Goal: Task Accomplishment & Management: Complete application form

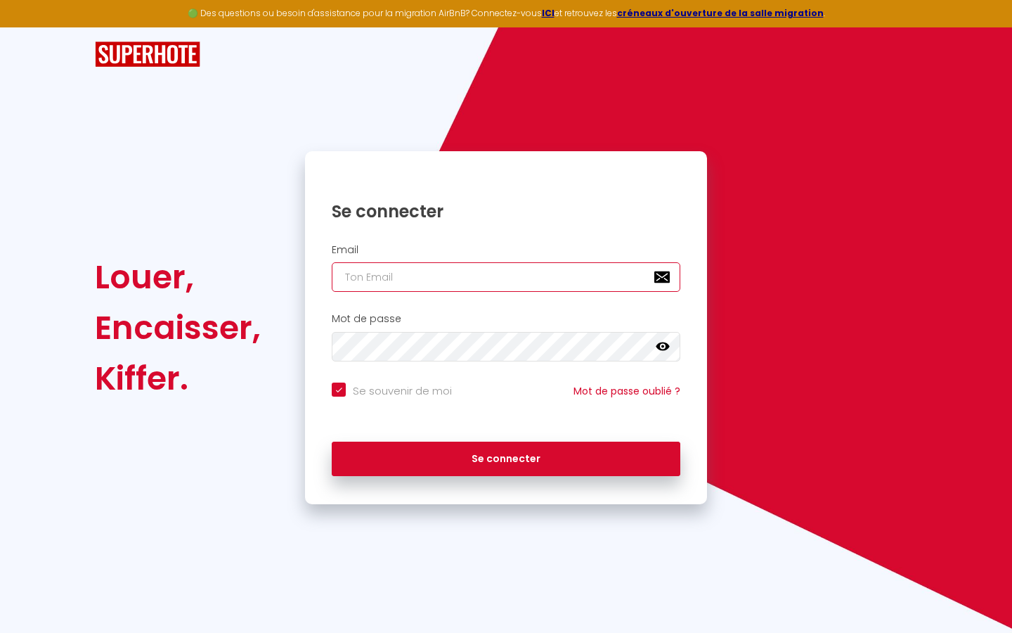
type input "s"
checkbox input "true"
type input "su"
checkbox input "true"
type input "sup"
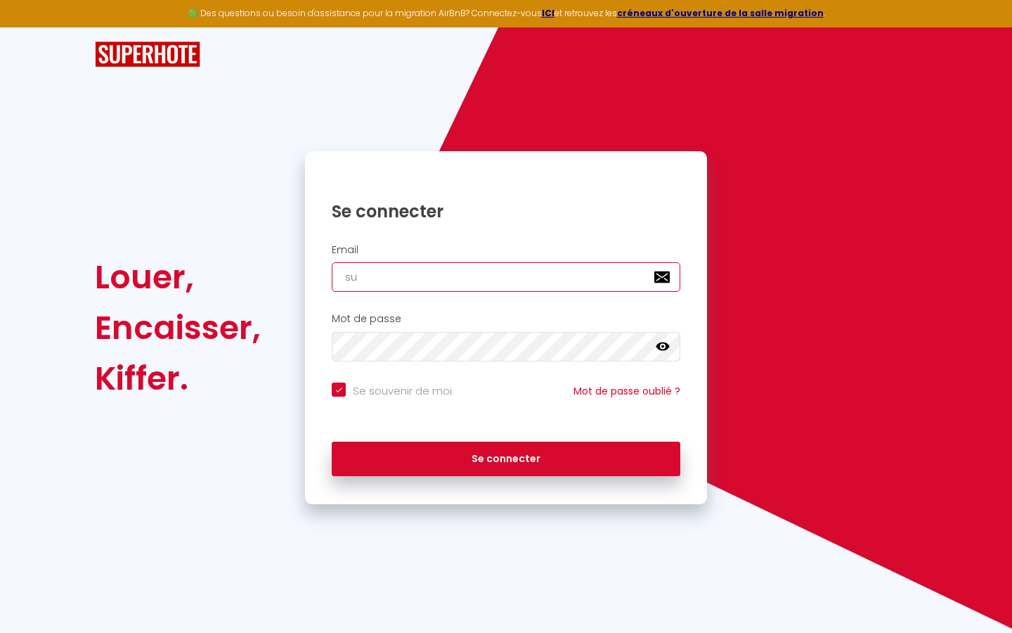
checkbox input "true"
type input "supe"
checkbox input "true"
type input "super"
checkbox input "true"
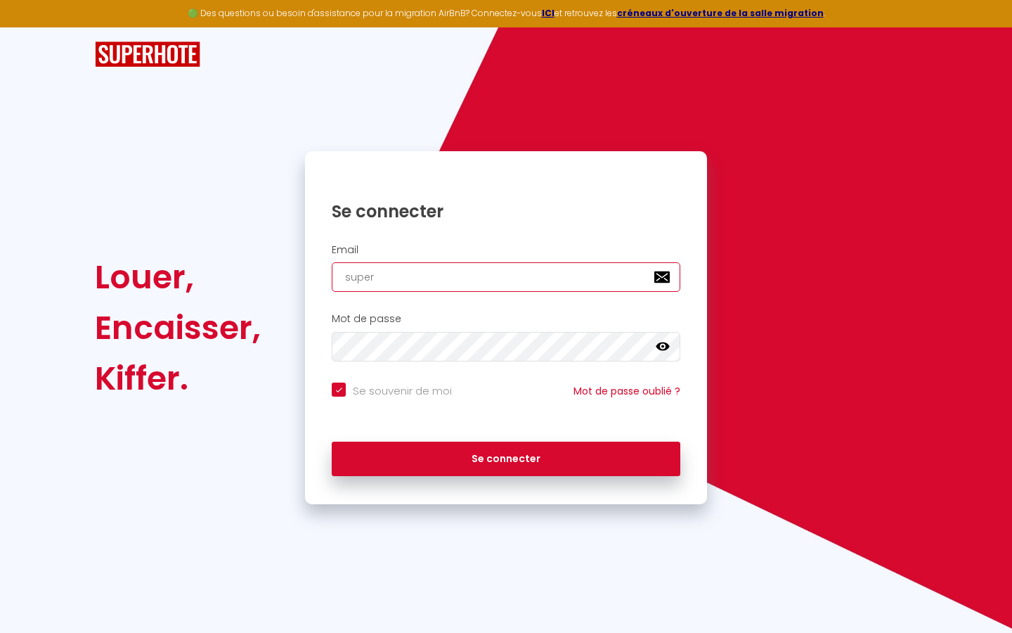
type input "superb"
checkbox input "true"
type input "superbo"
checkbox input "true"
type input "superbor"
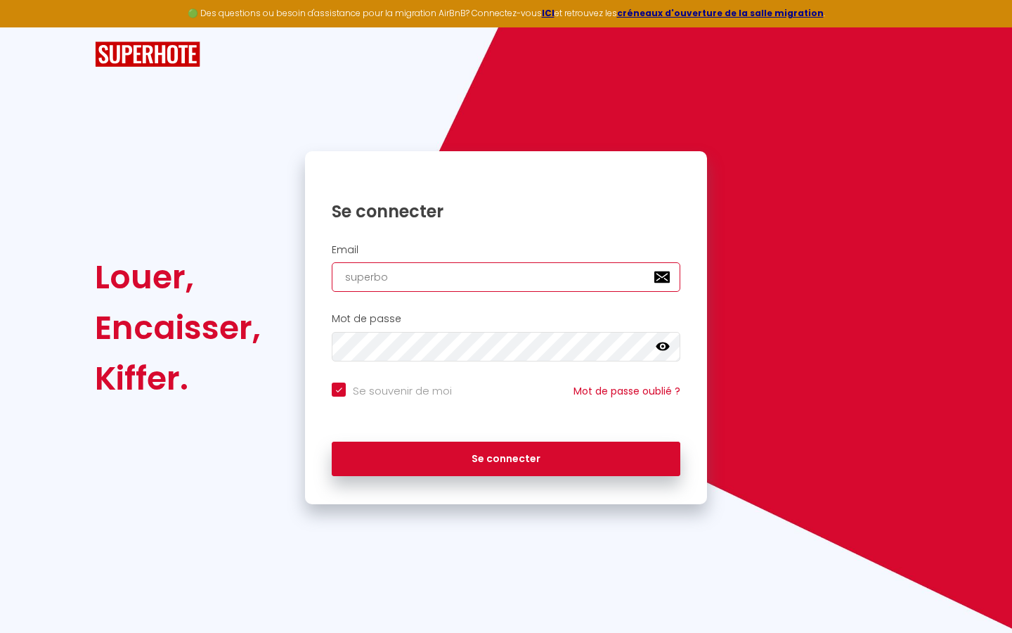
checkbox input "true"
type input "superbord"
checkbox input "true"
type input "superborde"
checkbox input "true"
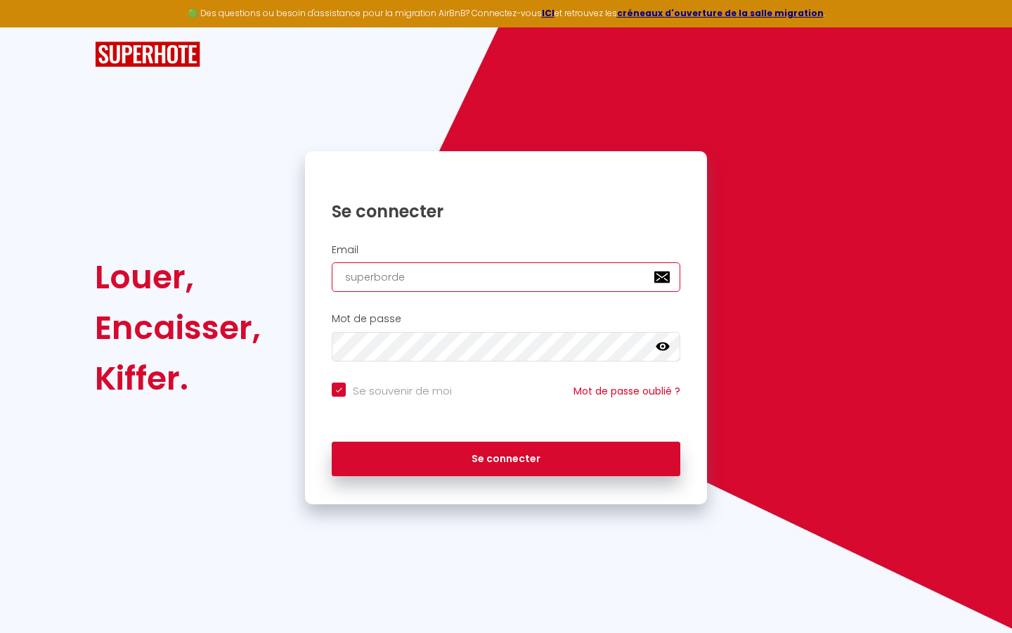
type input "superbordea"
checkbox input "true"
type input "superbordeau"
checkbox input "true"
type input "superbordeaux"
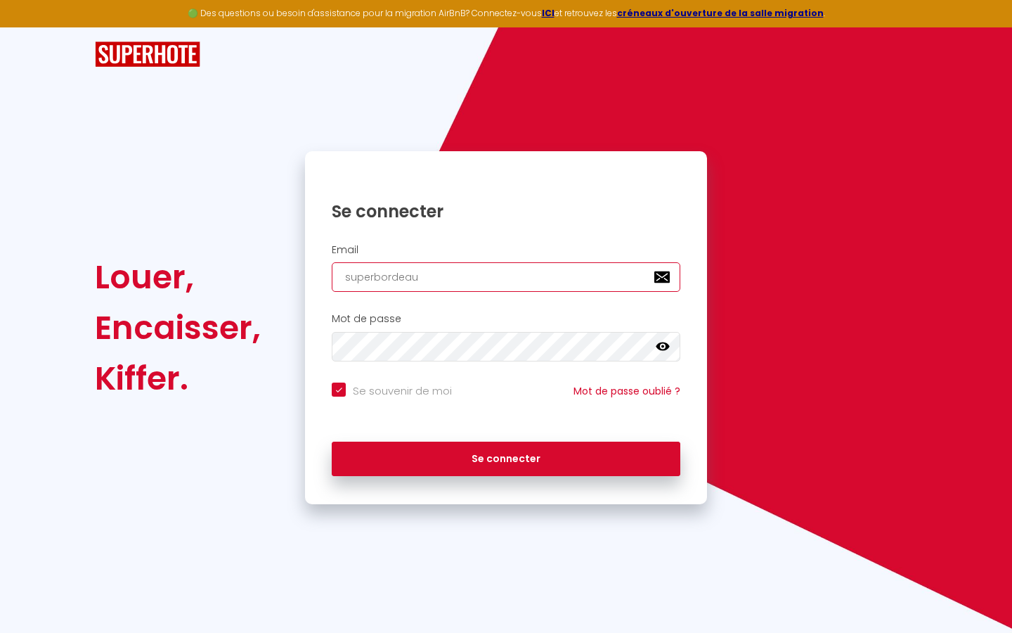
checkbox input "true"
type input "superbordeaux@"
checkbox input "true"
type input "superbordeaux@g"
checkbox input "true"
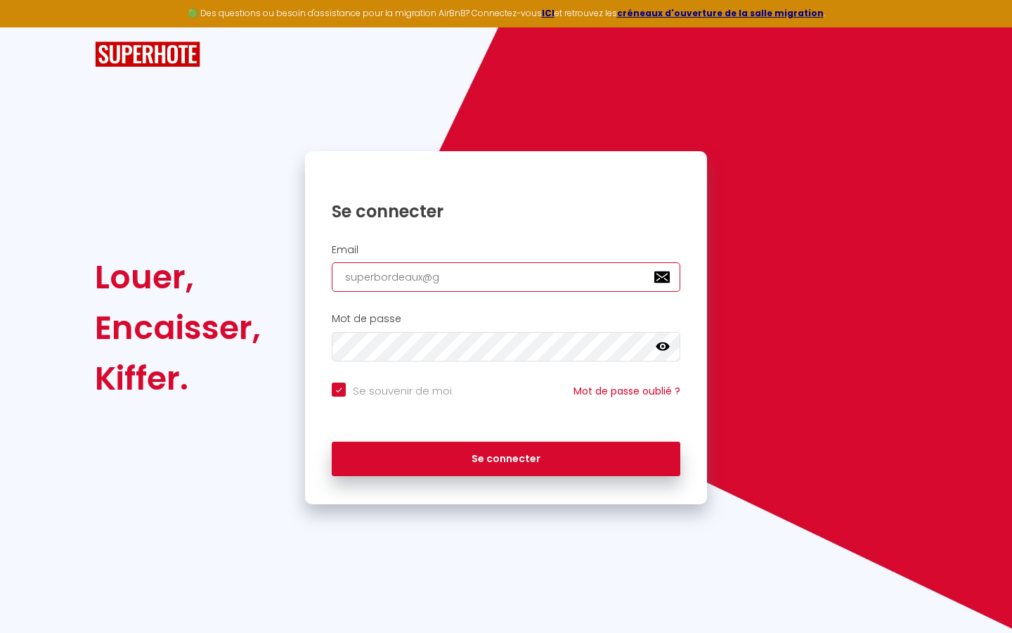
type input "superbordeaux@gm"
checkbox input "true"
type input "superbordeaux@gma"
checkbox input "true"
type input "superbordeaux@gmai"
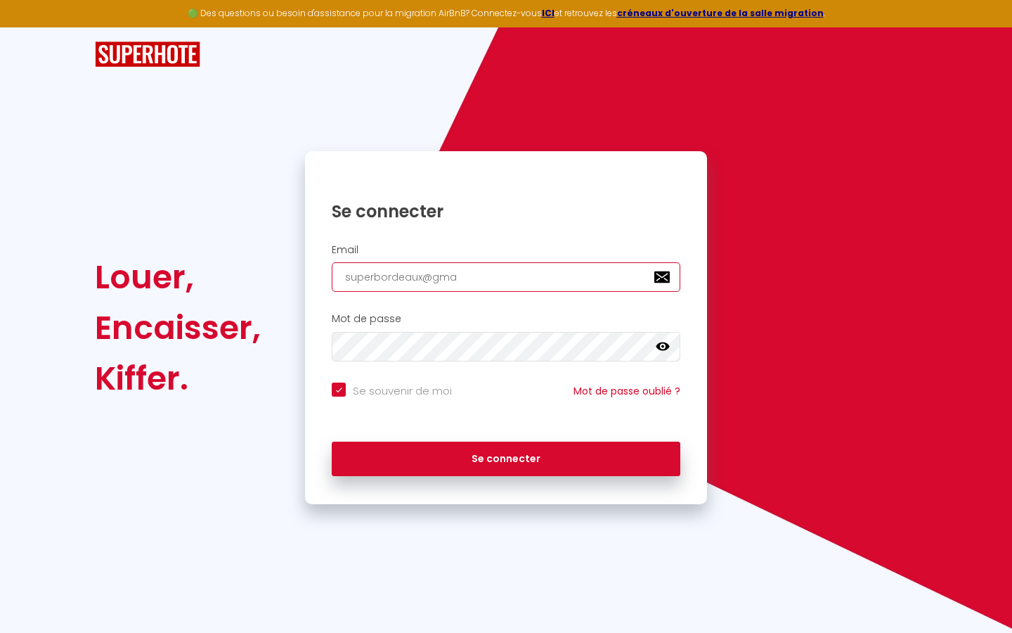
checkbox input "true"
type input "[EMAIL_ADDRESS]"
checkbox input "true"
type input "[EMAIL_ADDRESS]."
checkbox input "true"
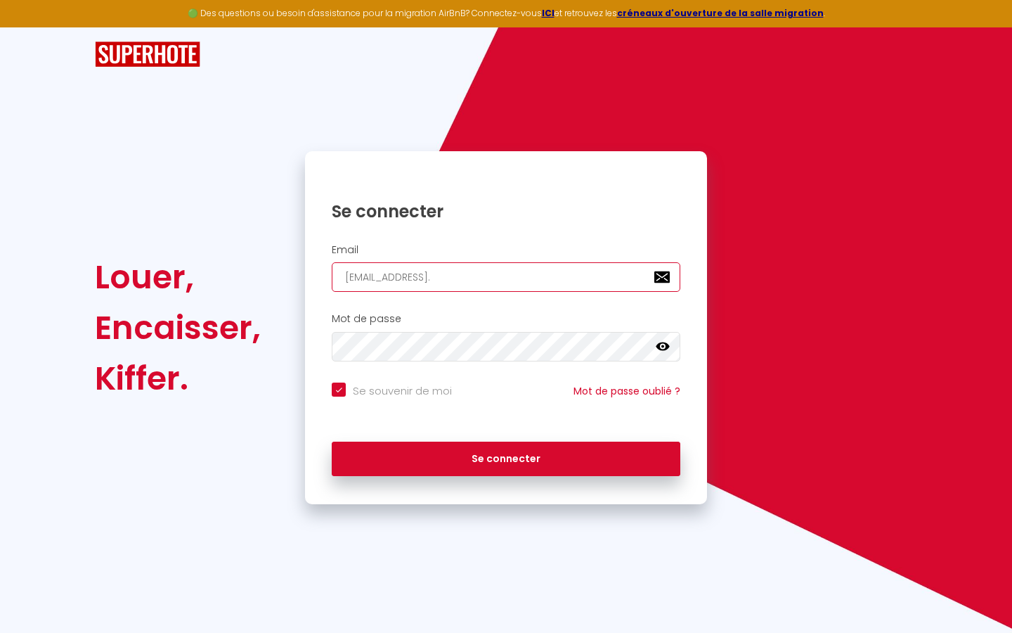
type input "superbordeaux@gmail.c"
checkbox input "true"
type input "[EMAIL_ADDRESS][DOMAIN_NAME]"
checkbox input "true"
type input "[EMAIL_ADDRESS][DOMAIN_NAME]"
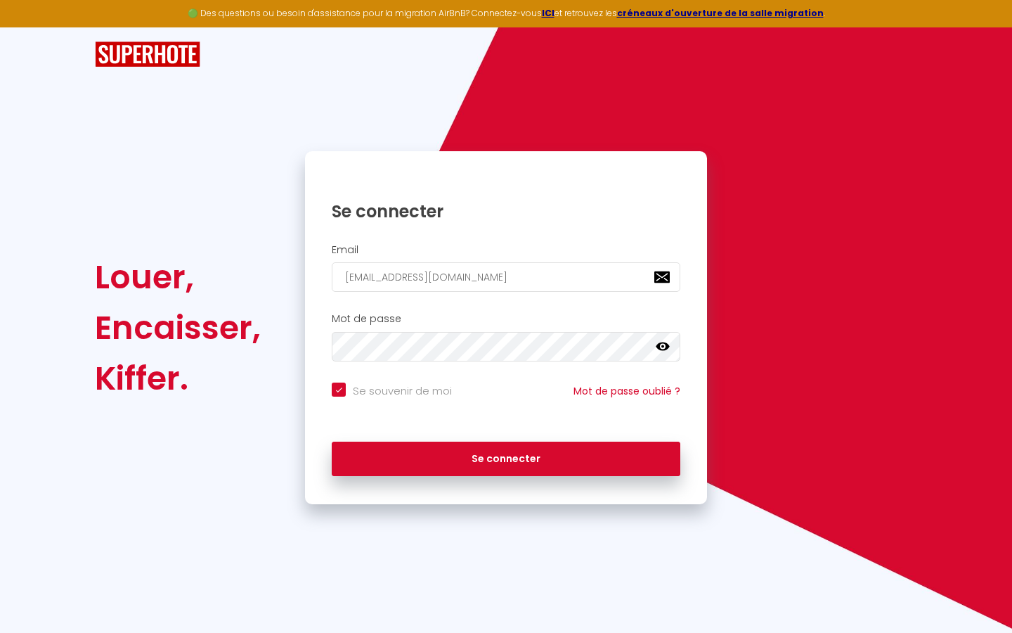
checkbox input "true"
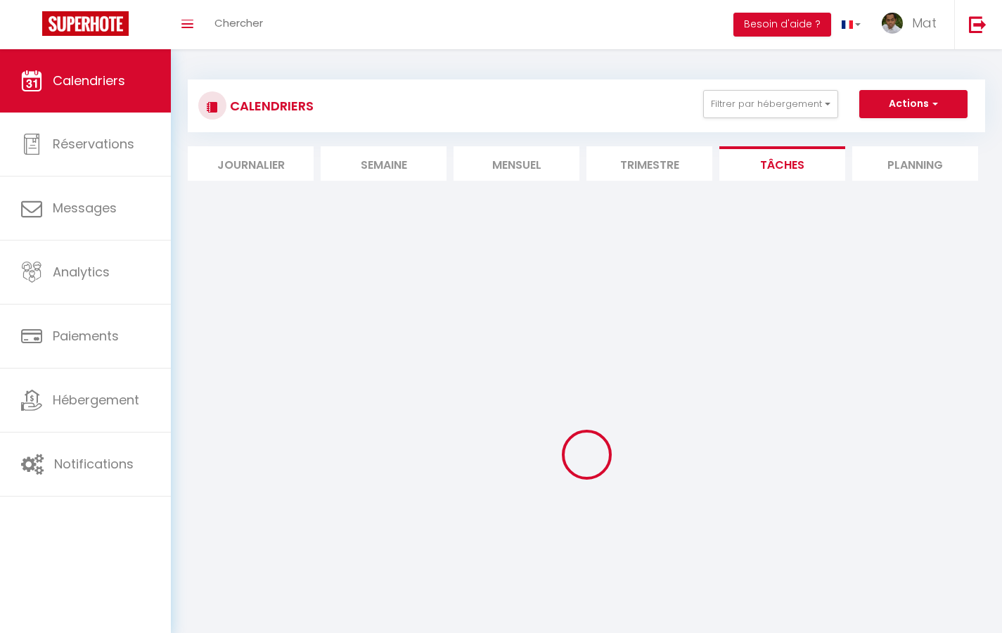
select select
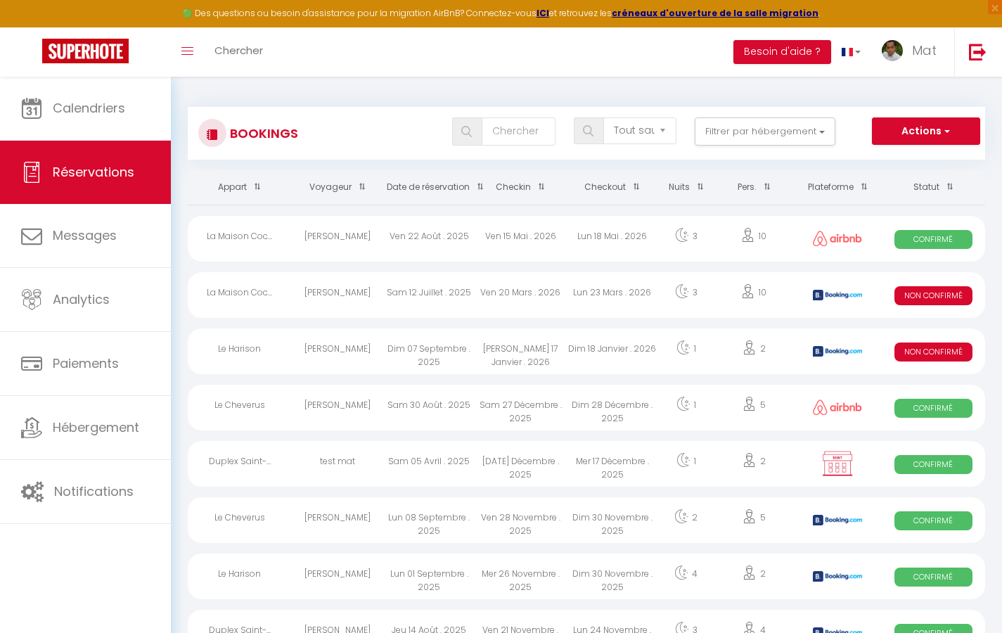
select select "message"
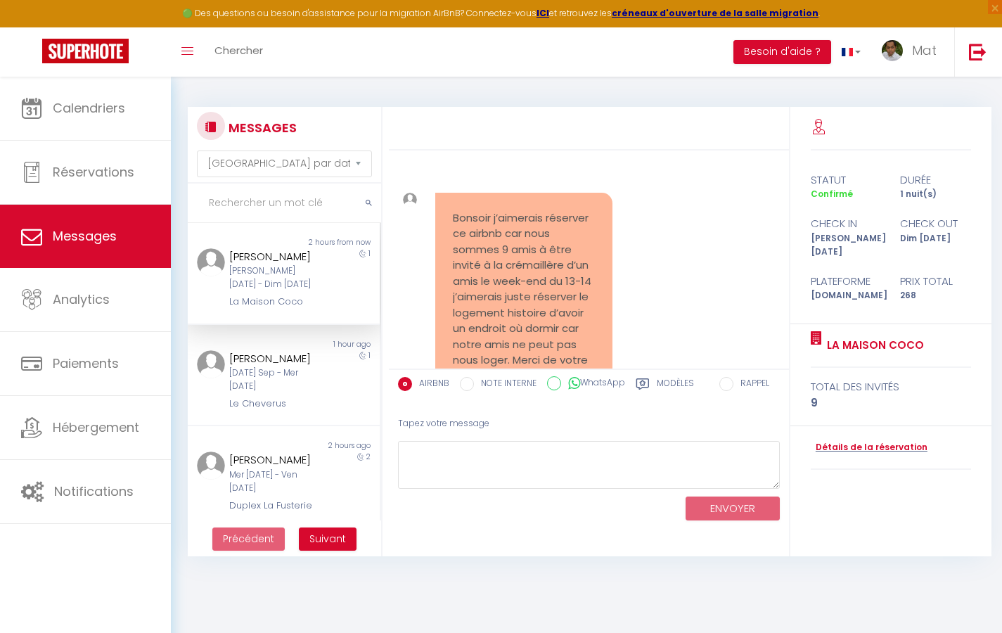
scroll to position [6591, 0]
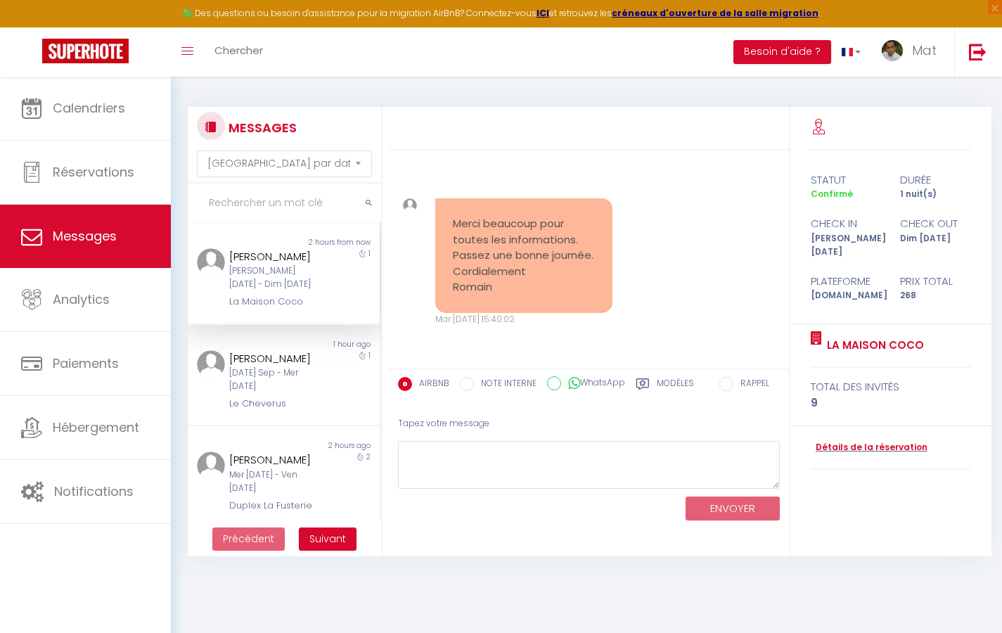
select select "2025"
select select "9"
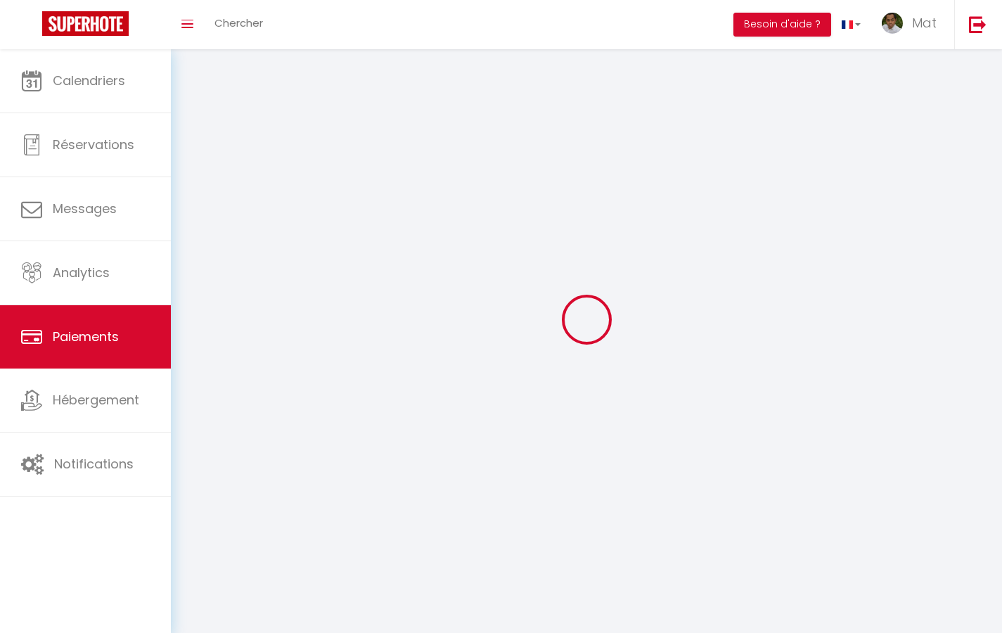
select select "2"
select select "0"
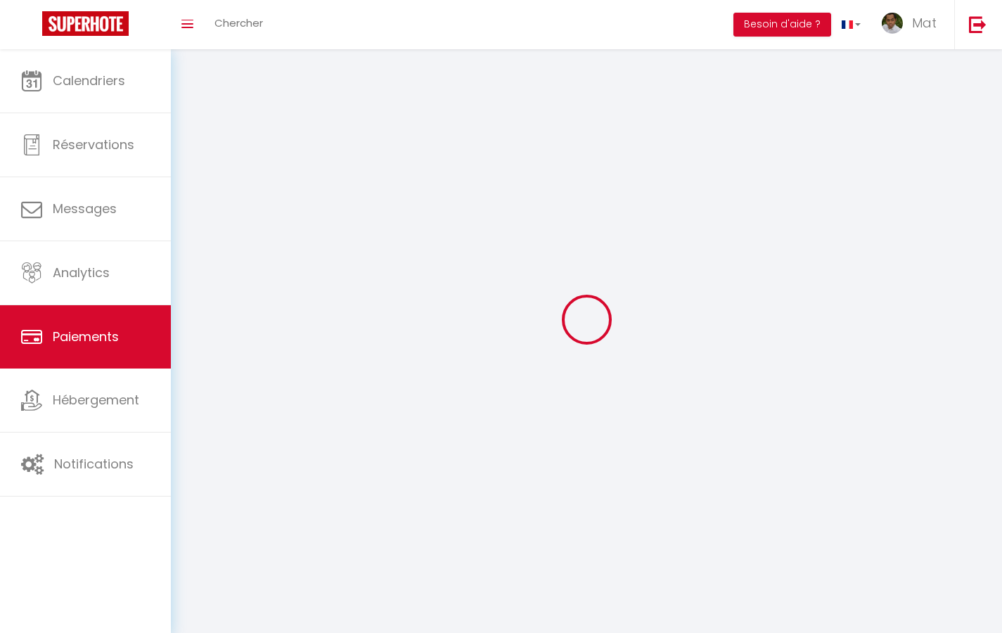
select select "0"
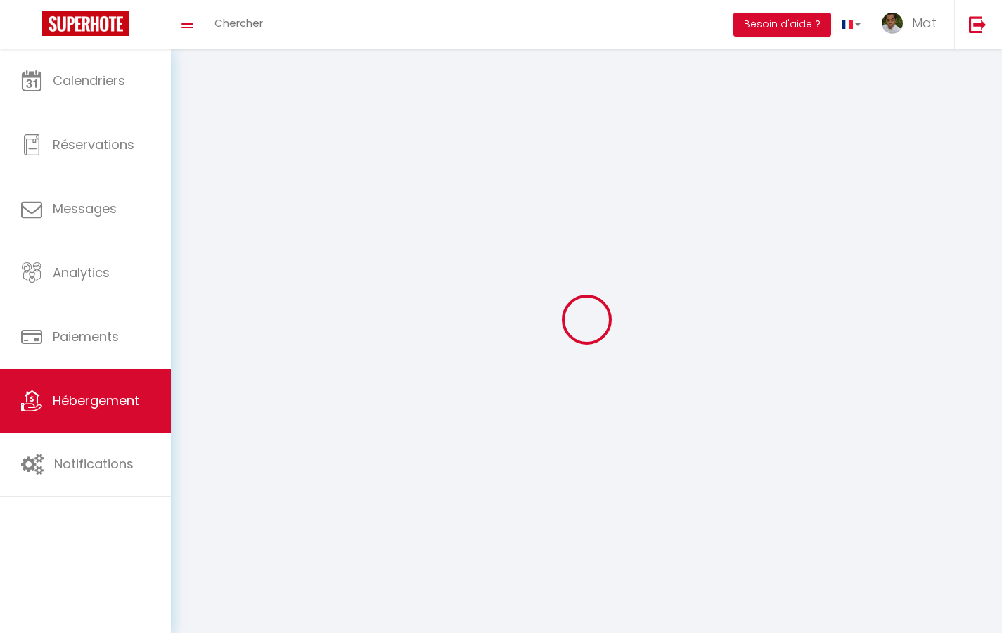
select select
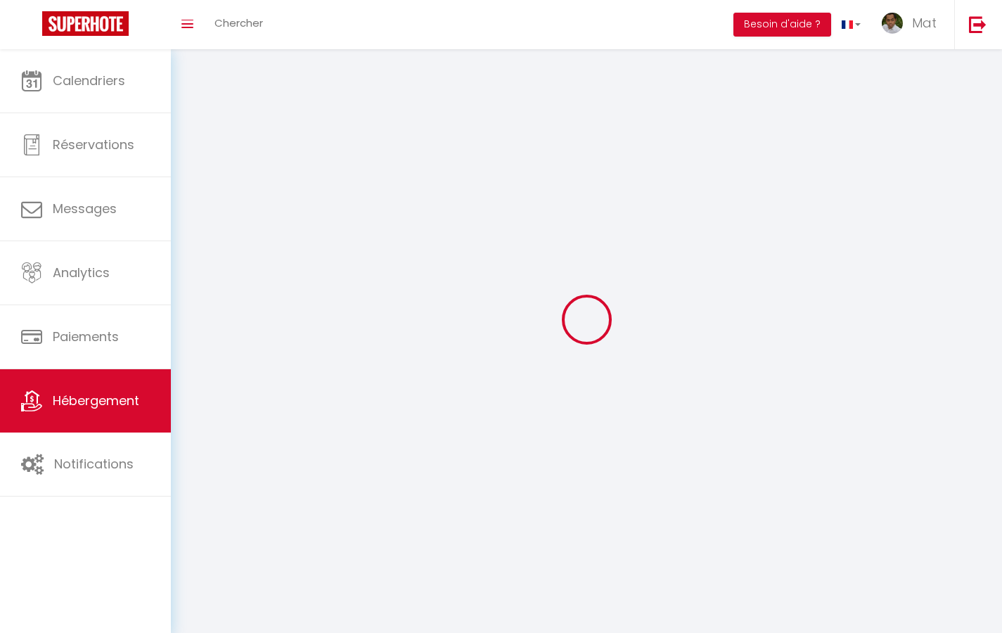
select select "1"
select select
checkbox input "false"
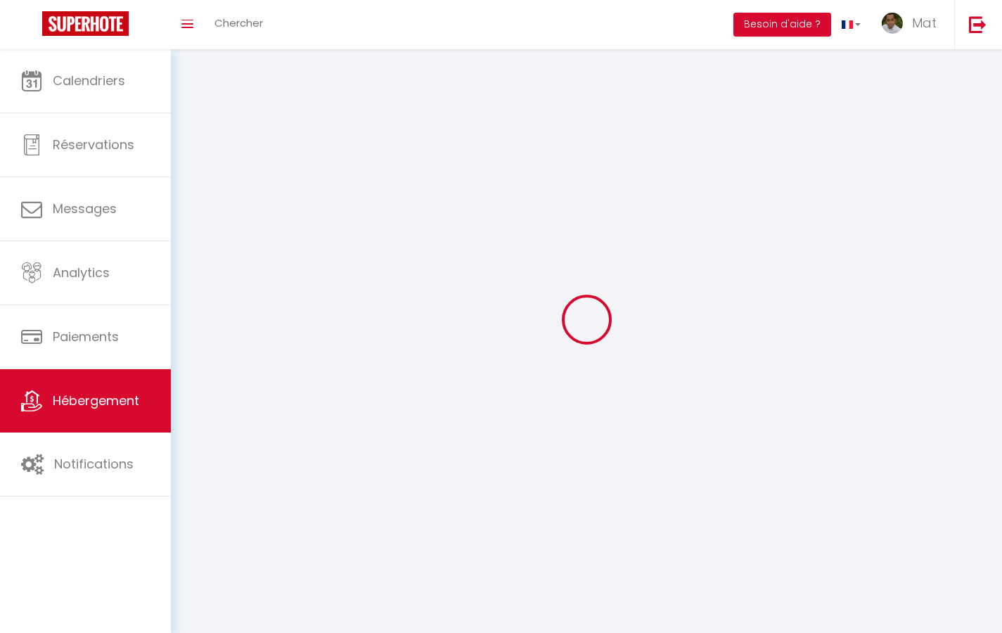
checkbox input "false"
select select "28"
select select
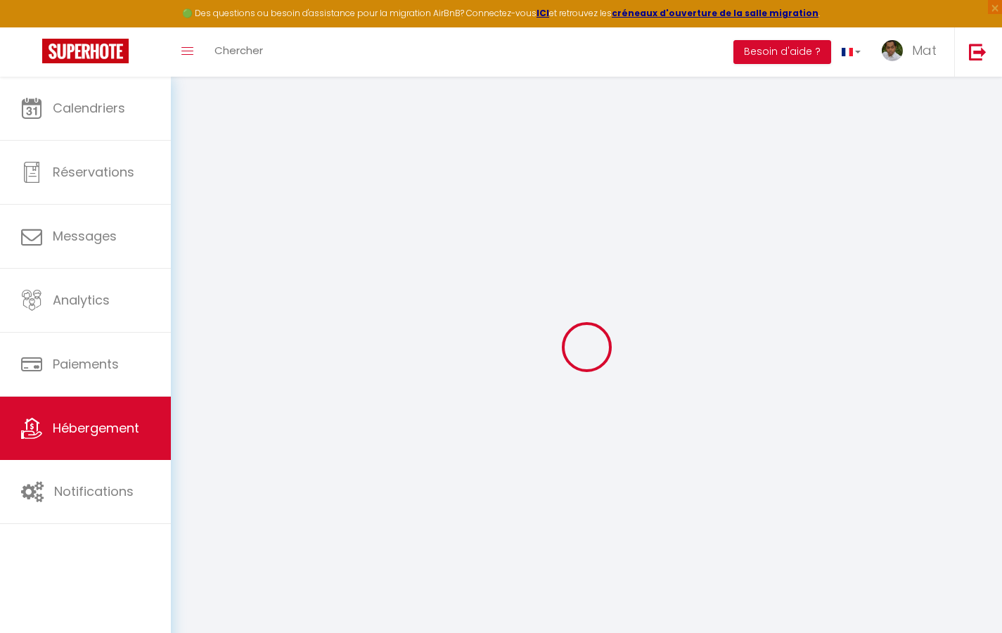
select select
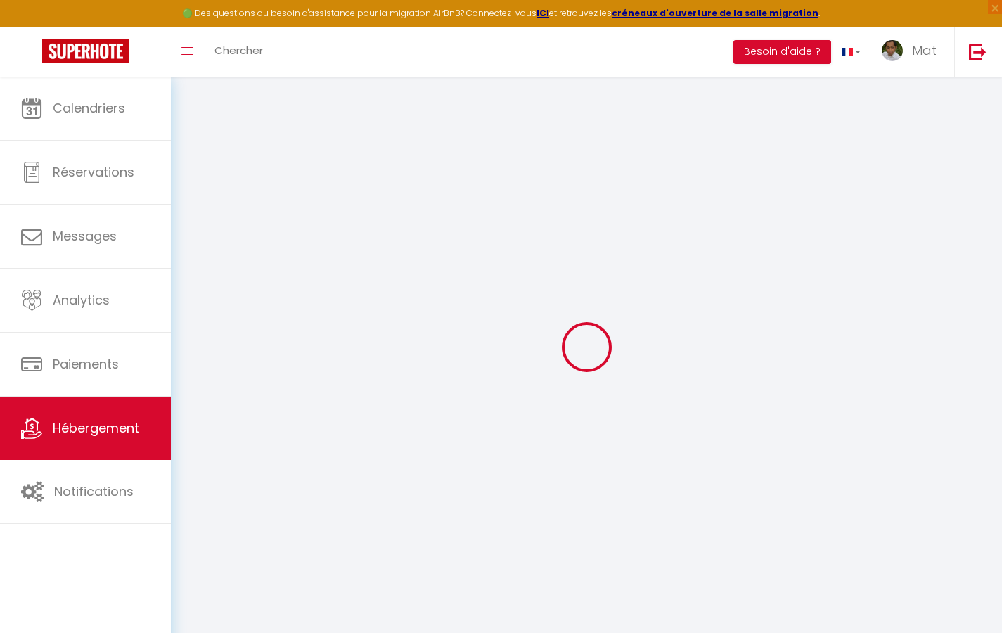
select select
checkbox input "false"
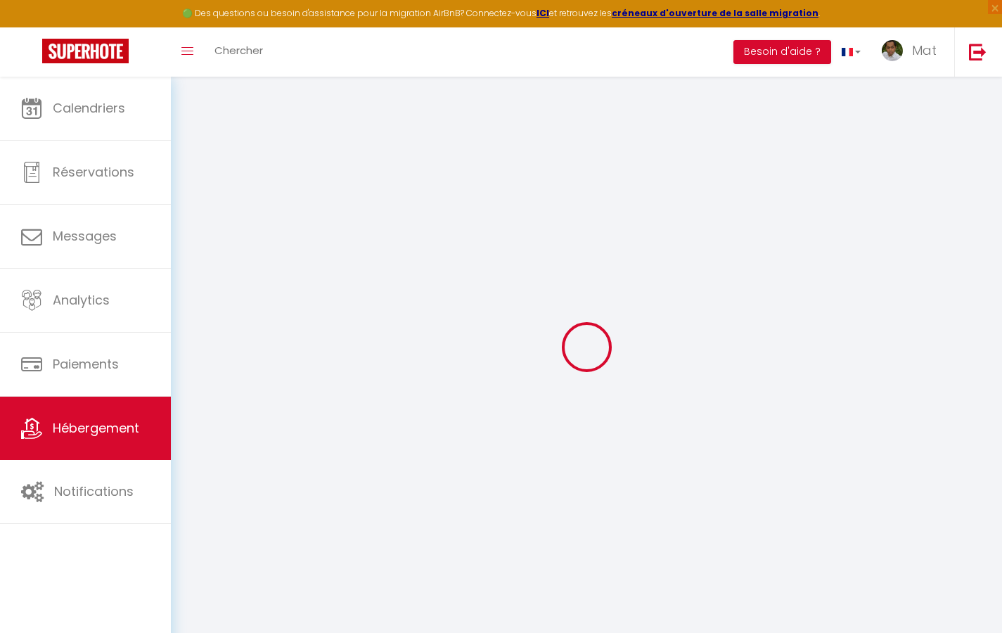
select select
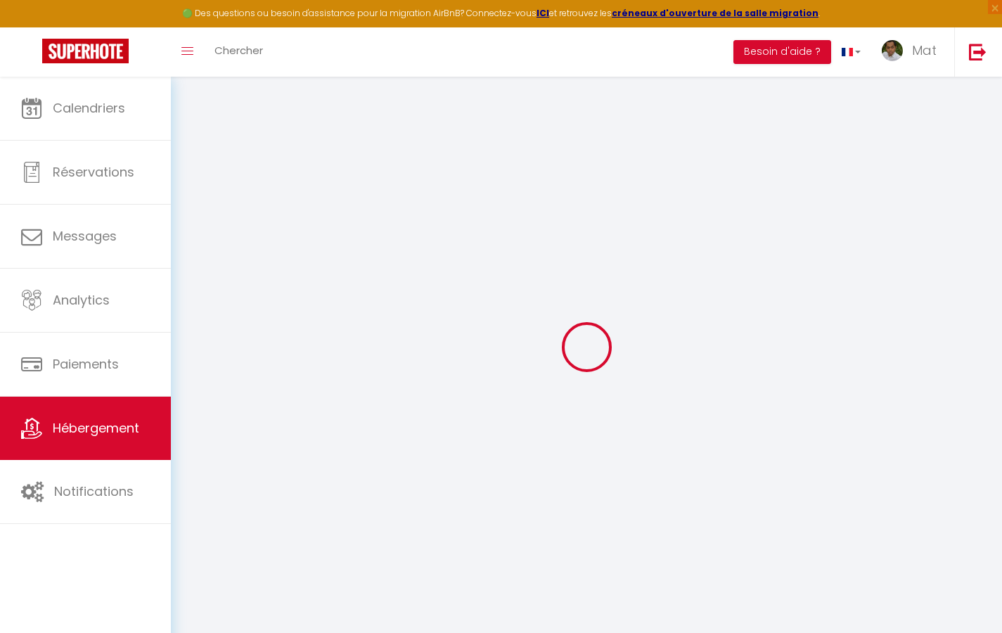
select select
checkbox input "false"
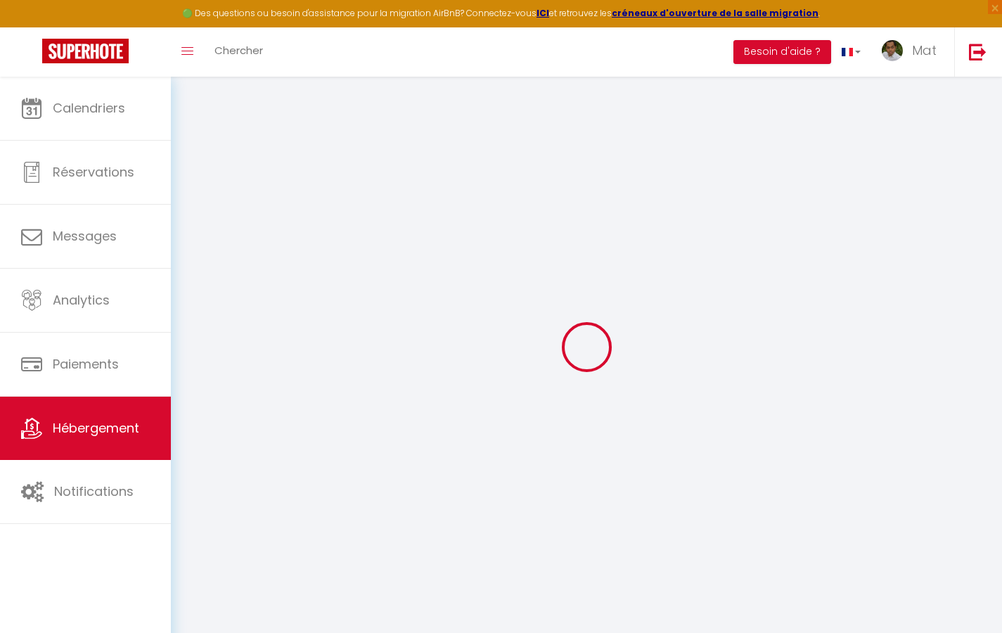
checkbox input "false"
select select
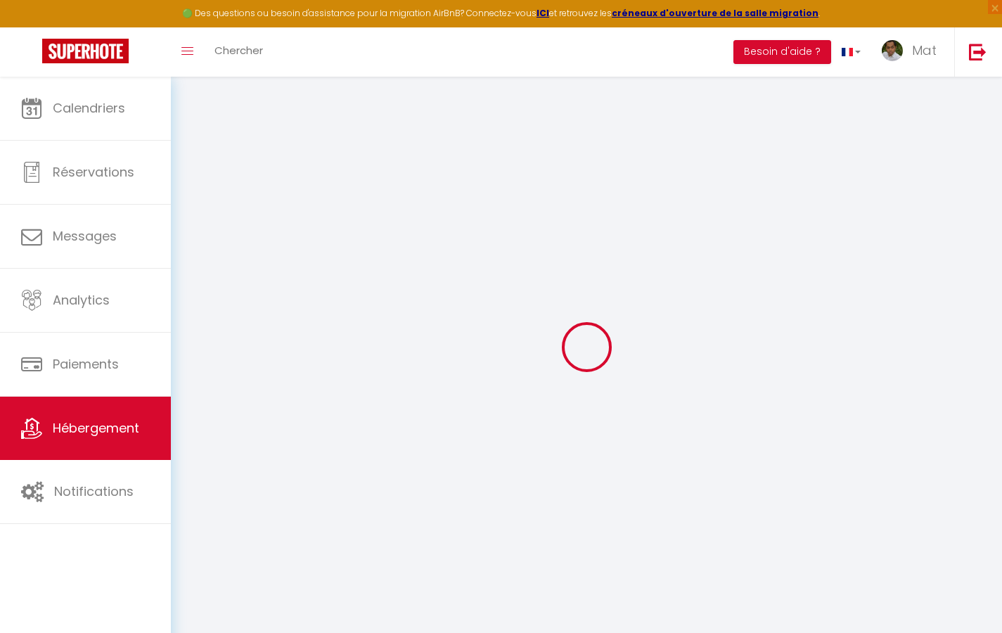
select select
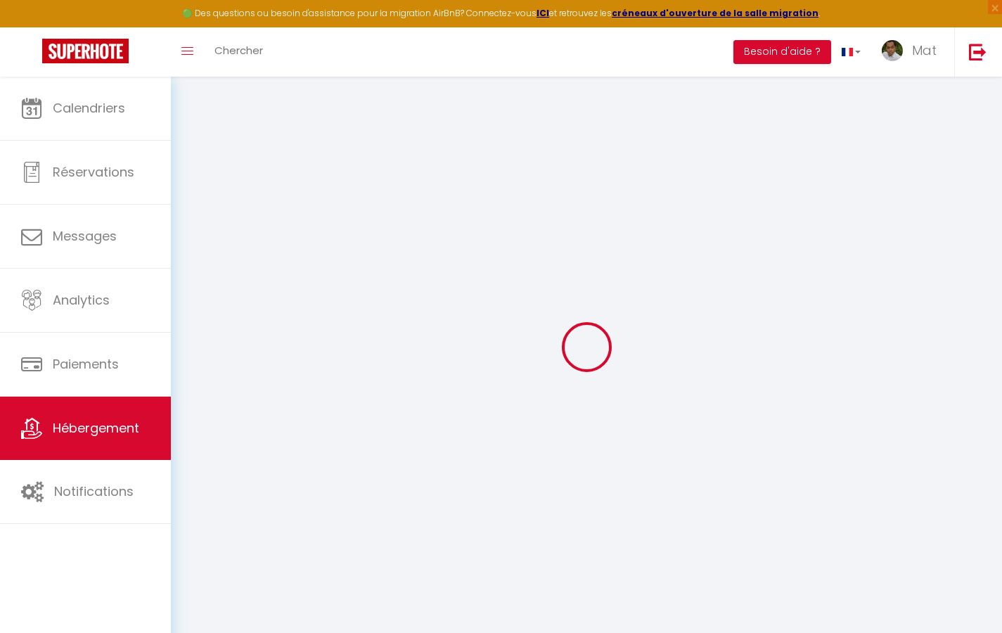
checkbox input "false"
select select
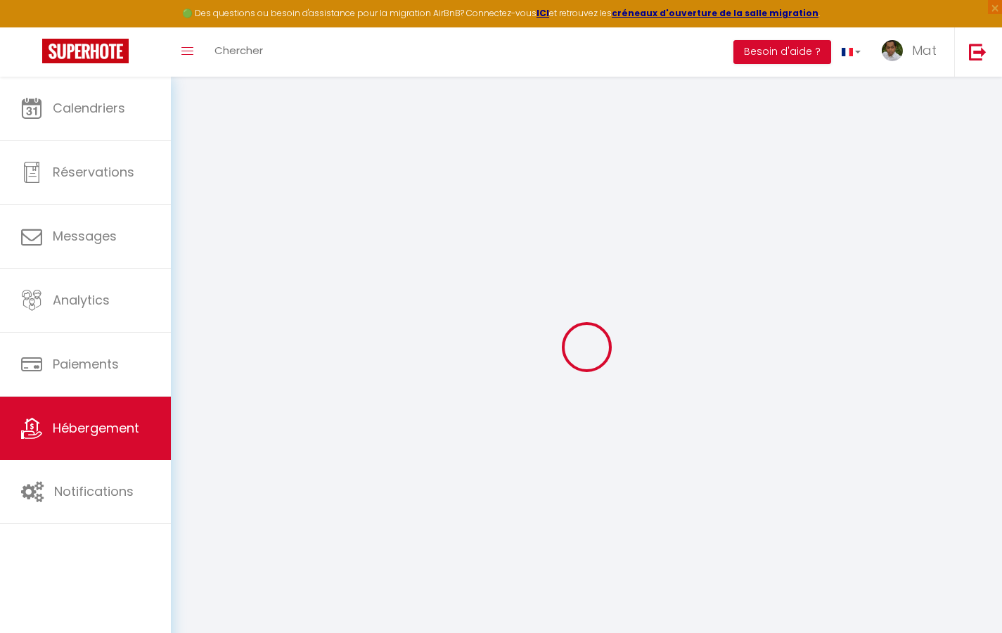
select select
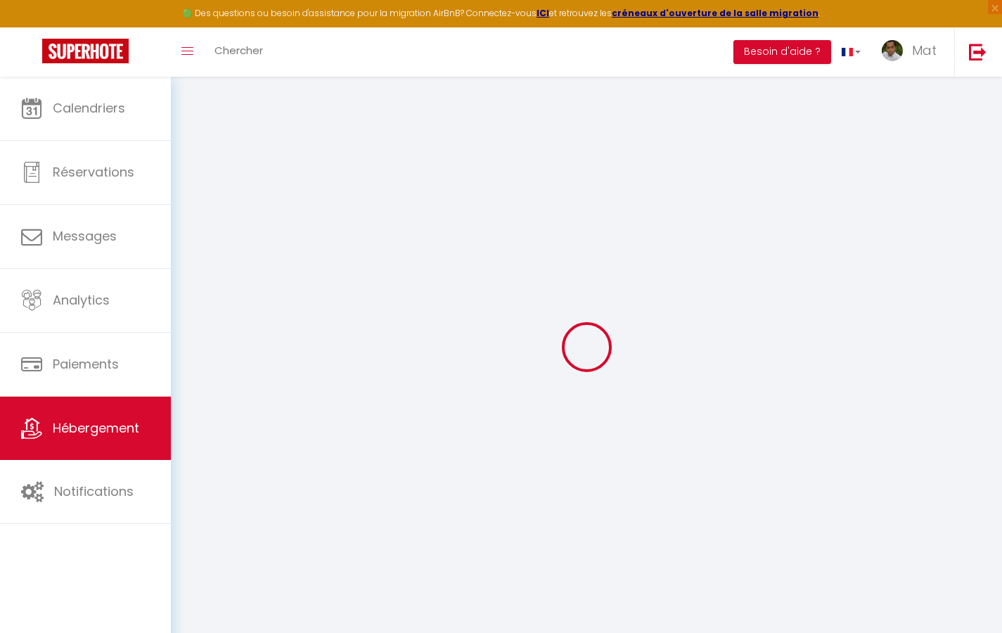
select select
checkbox input "false"
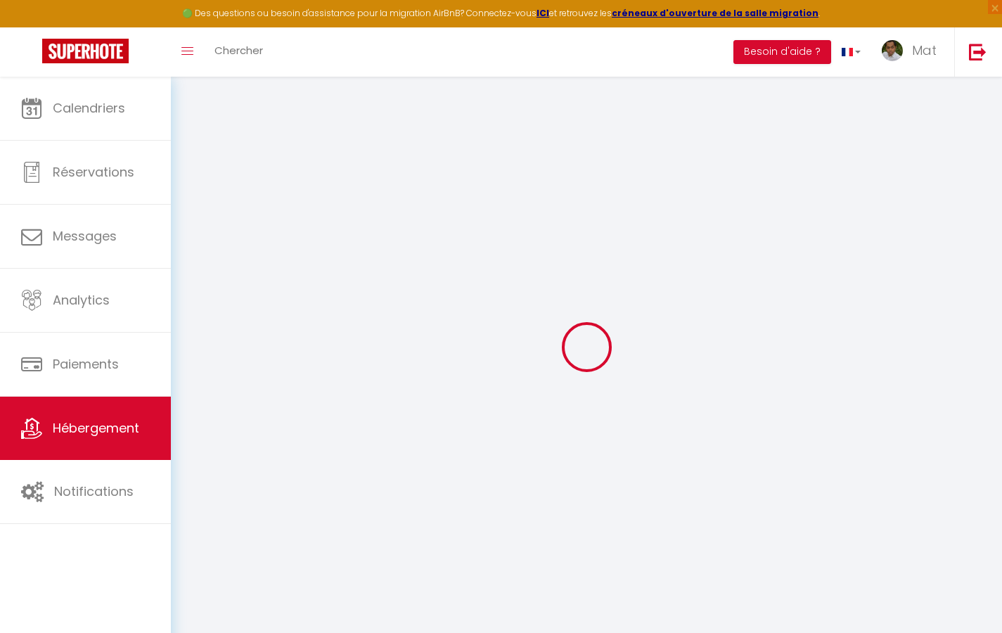
checkbox input "false"
select select
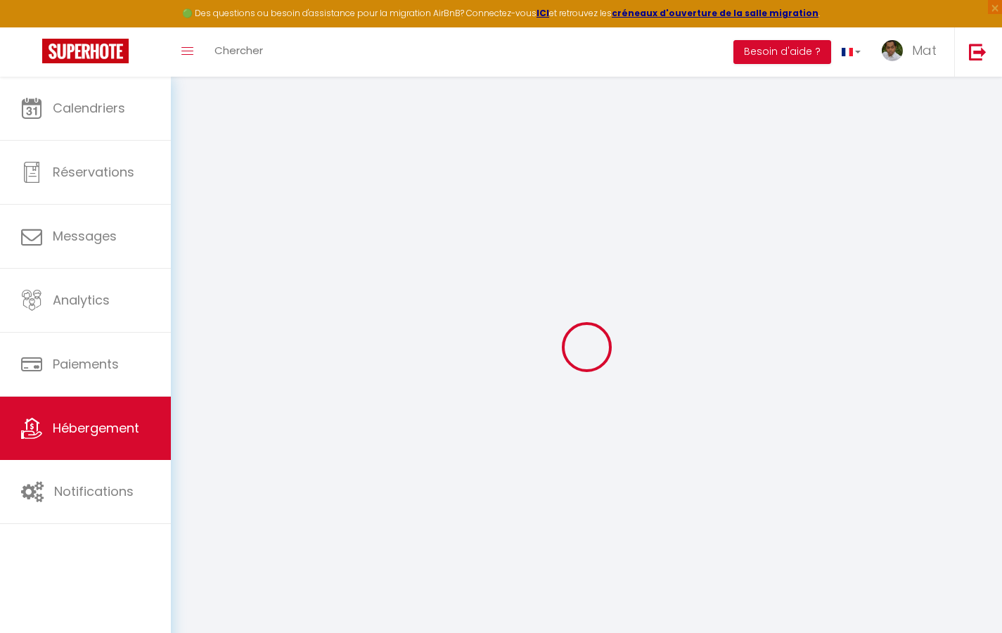
select select
checkbox input "false"
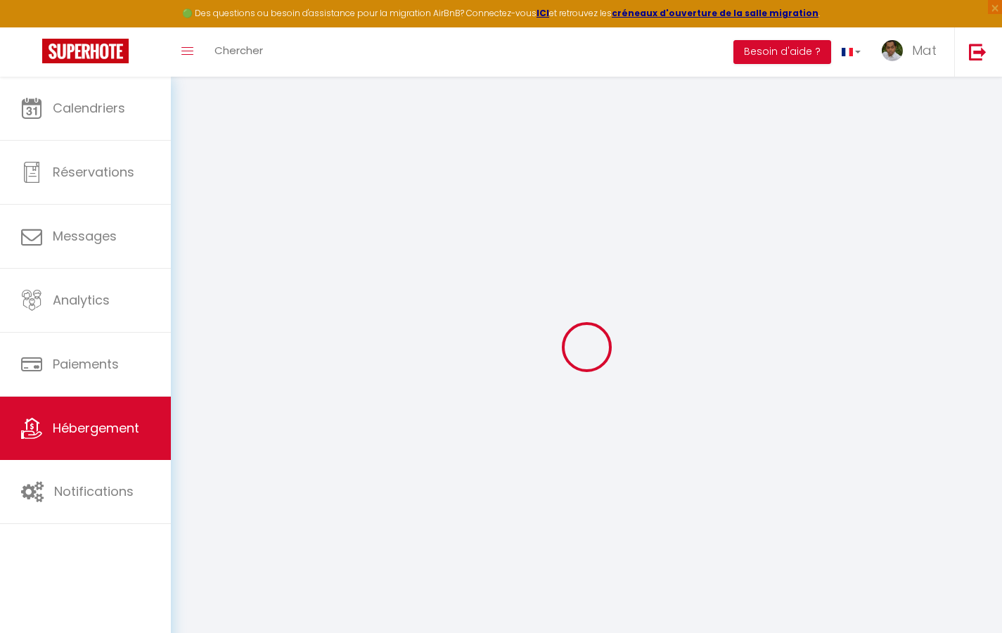
checkbox input "false"
select select
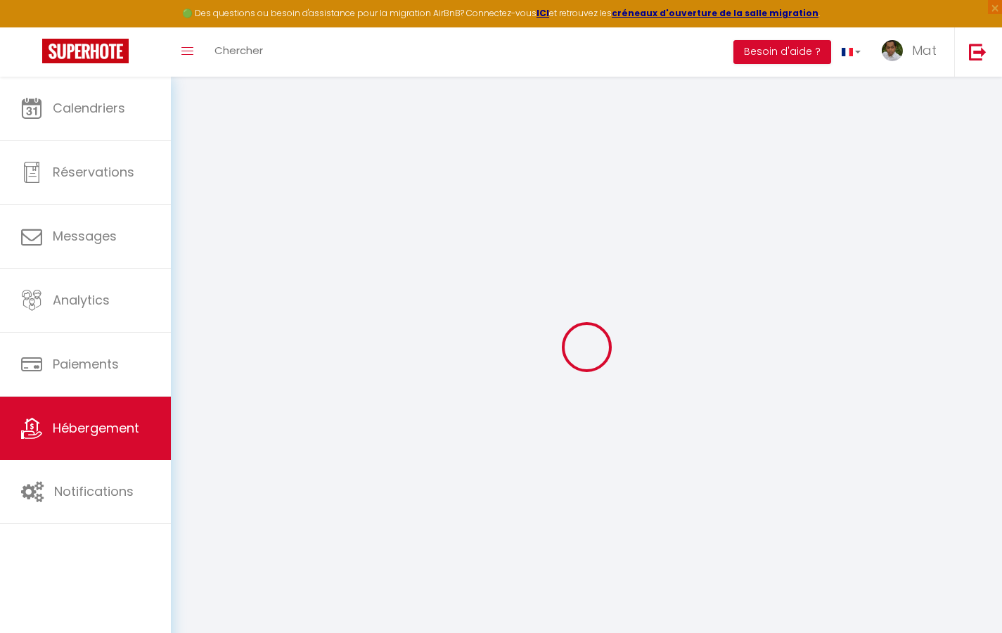
type input "Duplex La Fusterie"
type input "IMMO"
type input "MRA"
type input "[STREET_ADDRESS]"
type input "33800"
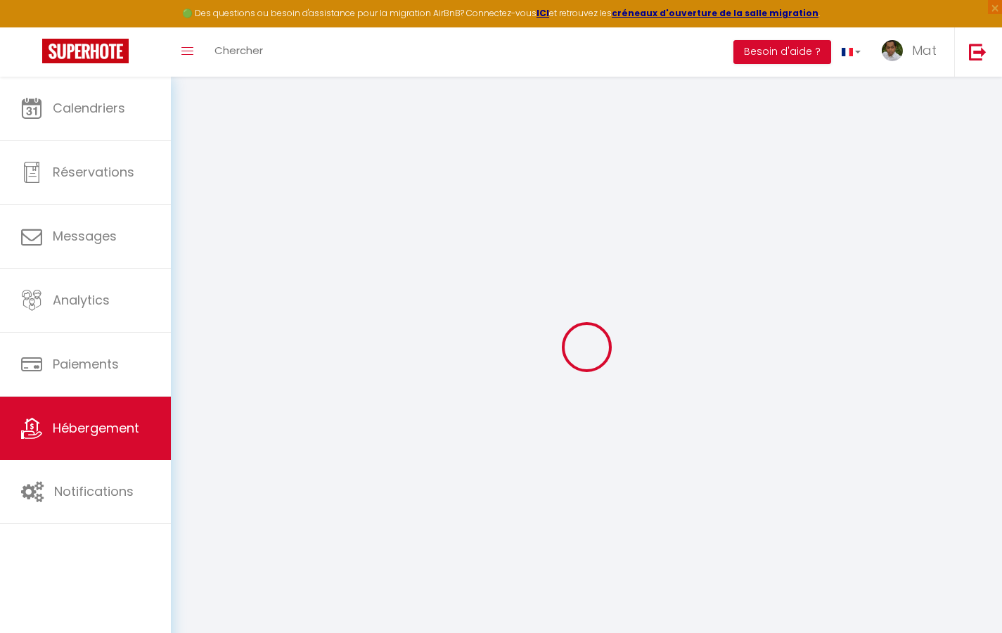
type input "[GEOGRAPHIC_DATA]"
select select "6"
type input "35"
type input "20"
type input "30"
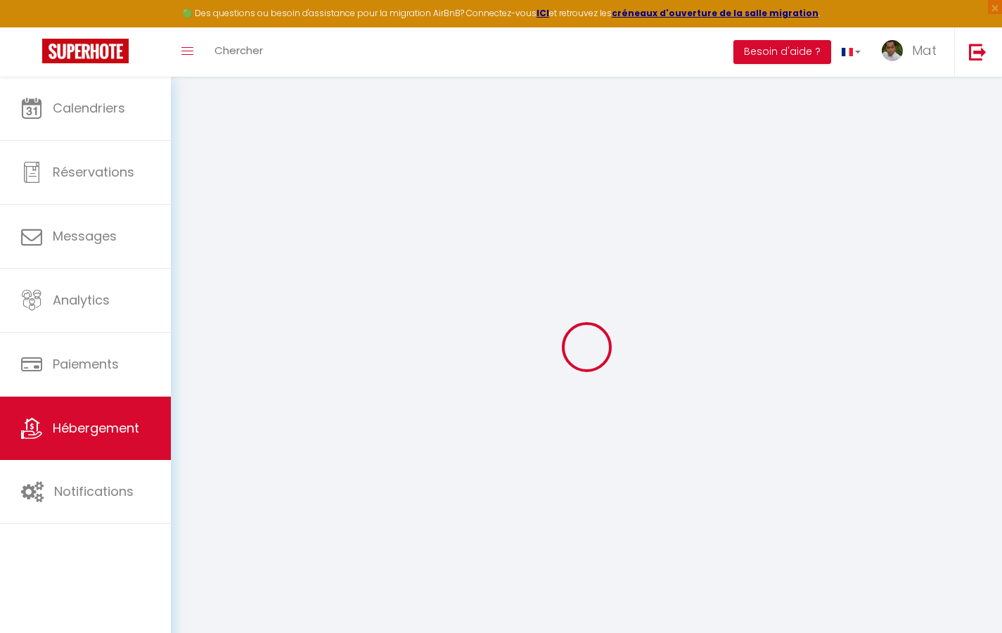
type input "1.65"
type input "200"
select select
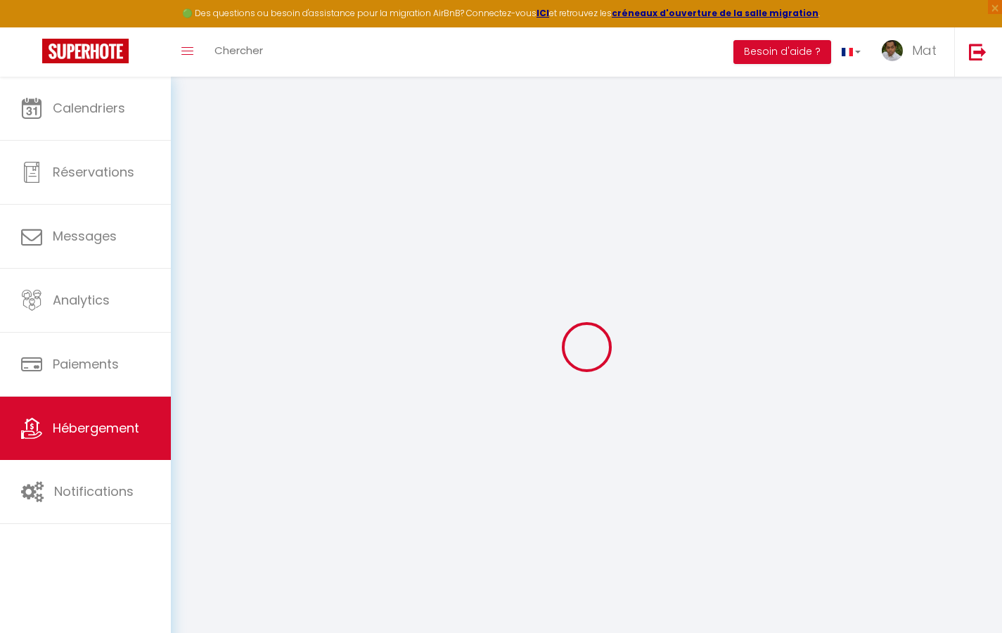
select select
type input "[STREET_ADDRESS]"
type input "33800"
type input "[GEOGRAPHIC_DATA]"
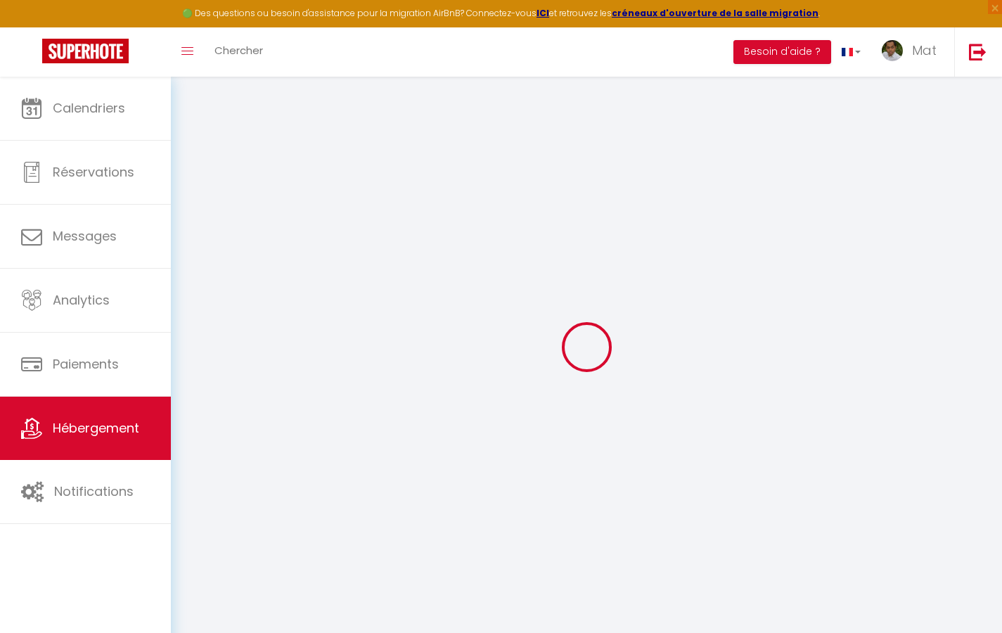
type input "[EMAIL_ADDRESS][DOMAIN_NAME]"
select select "742"
checkbox input "true"
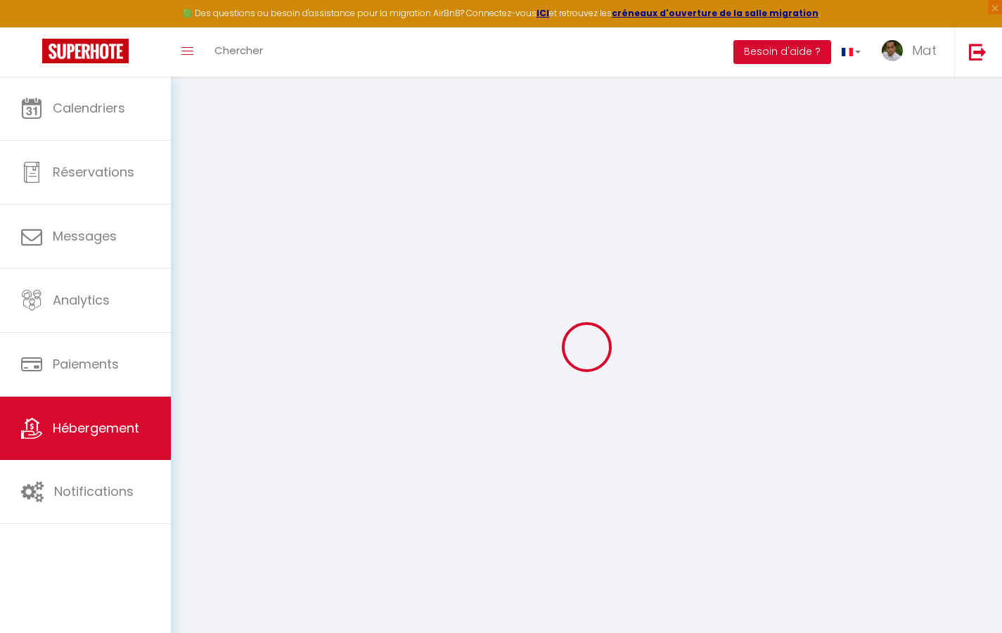
checkbox input "false"
type input "10"
type input "50"
type input "0"
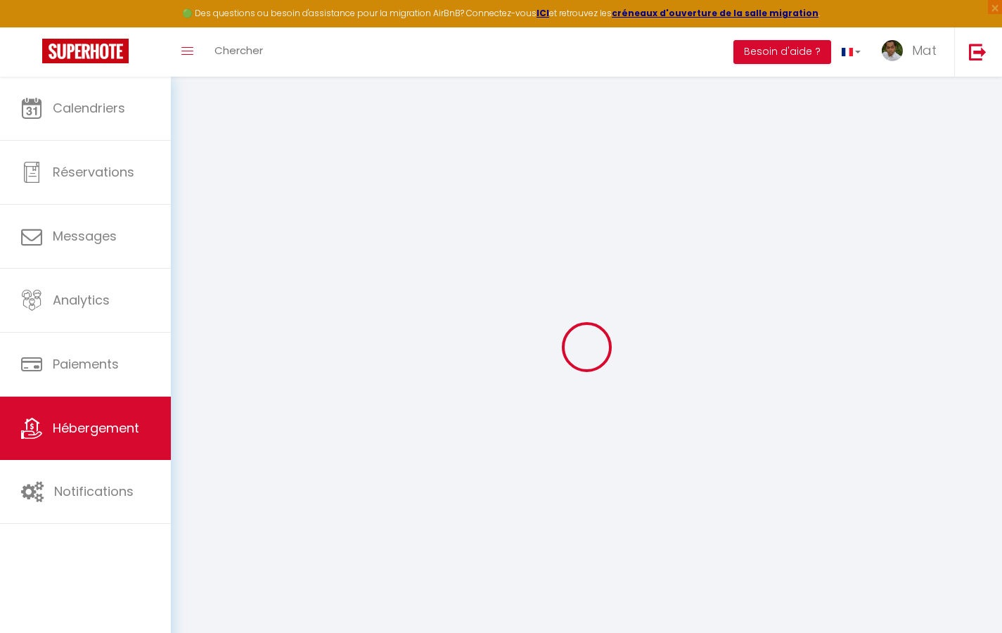
type input "0"
select select
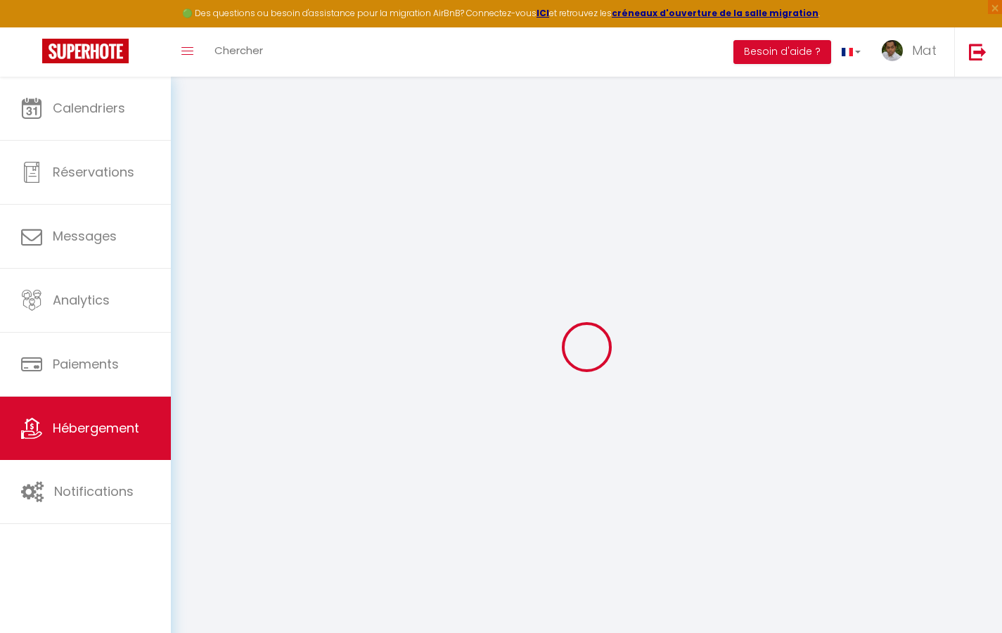
select select
checkbox input "true"
checkbox input "false"
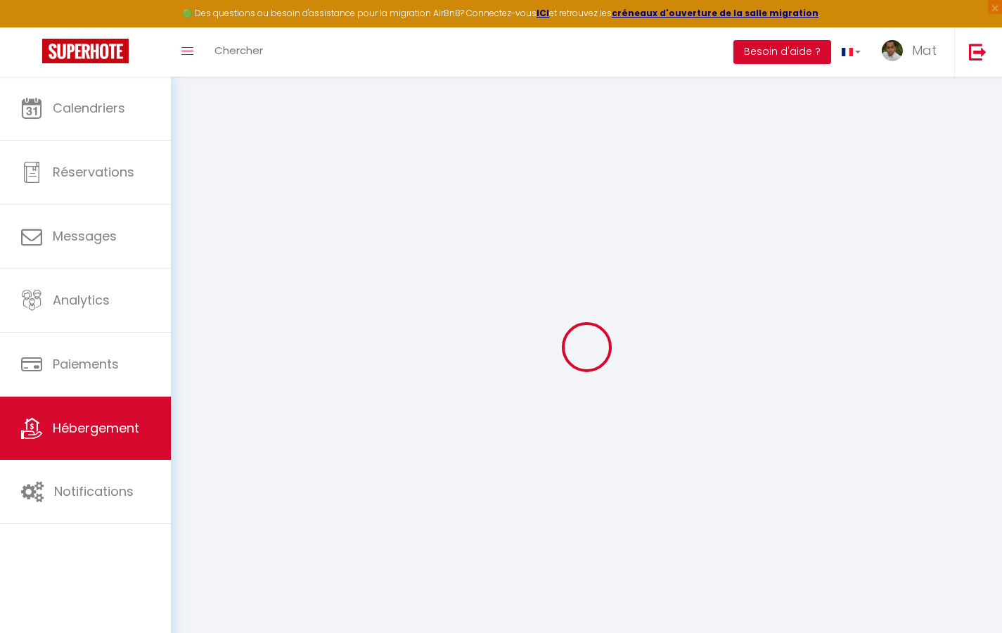
select select
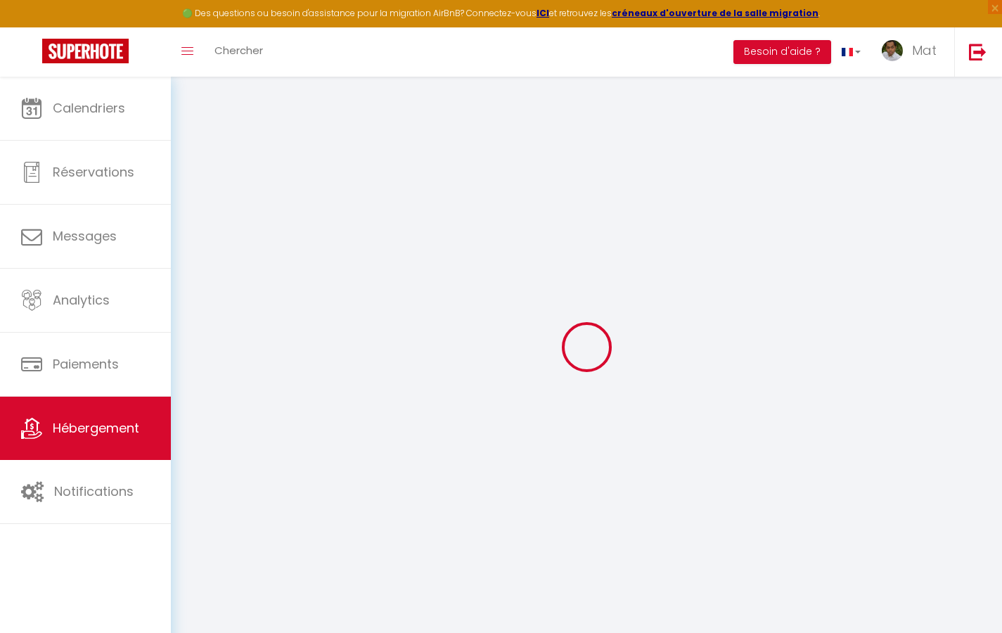
checkbox input "true"
checkbox input "false"
checkbox input "true"
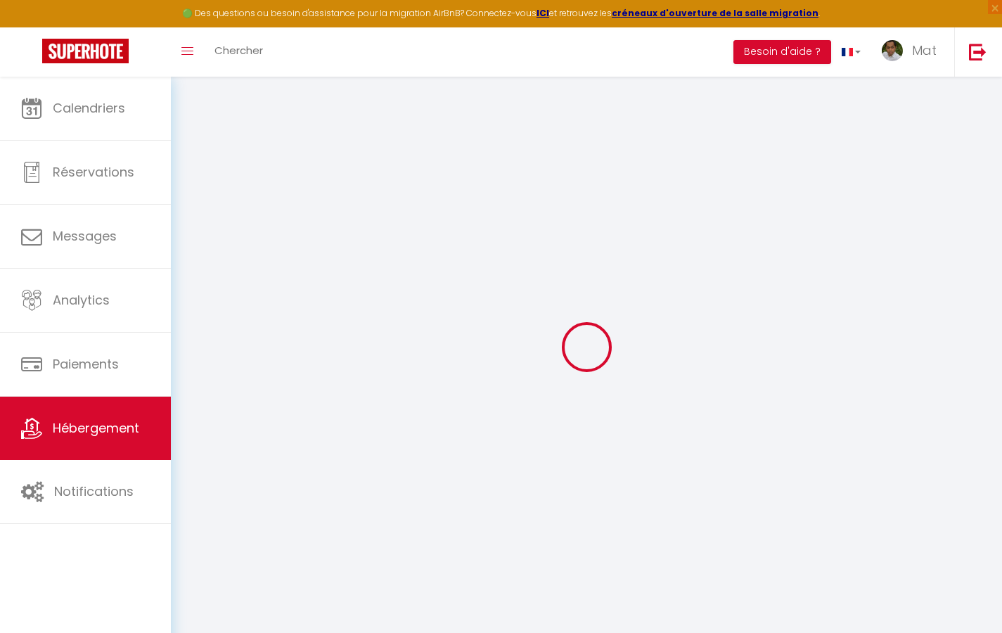
checkbox input "true"
checkbox input "false"
